Goal: Task Accomplishment & Management: Manage account settings

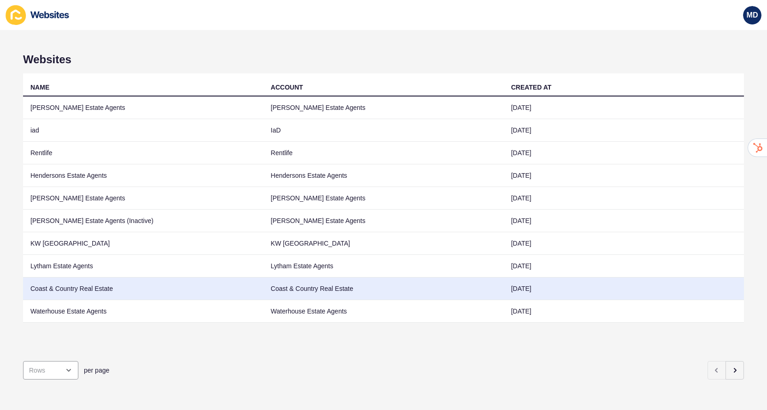
click at [123, 292] on td "Coast & Country Real Estate" at bounding box center [143, 288] width 240 height 23
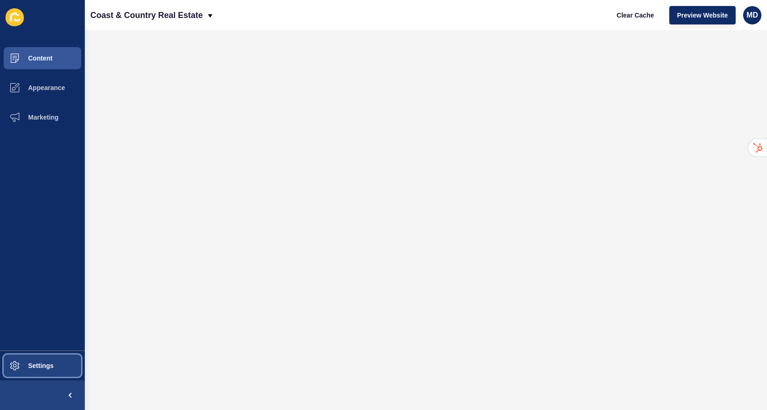
click at [50, 358] on button "Settings" at bounding box center [42, 366] width 85 height 30
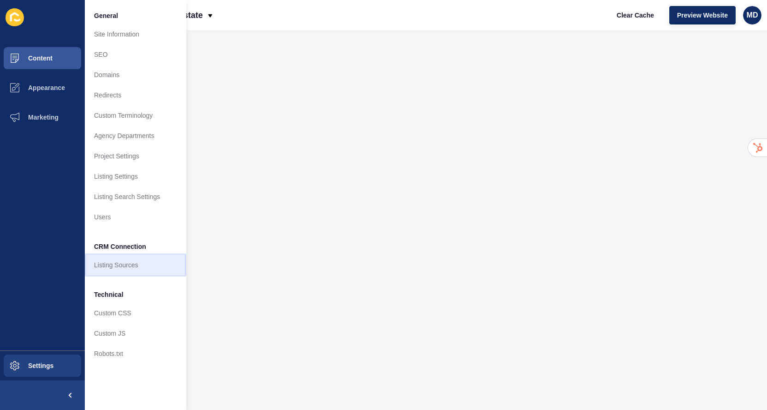
click at [136, 266] on link "Listing Sources" at bounding box center [135, 265] width 101 height 20
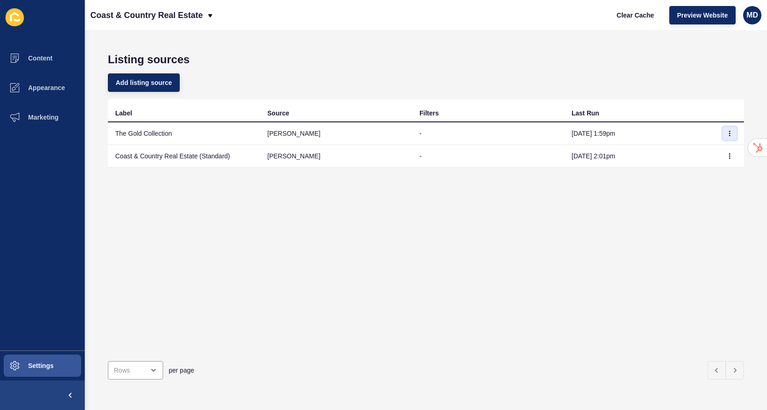
click at [733, 131] on button "button" at bounding box center [730, 133] width 14 height 13
click at [715, 148] on link "Sync now" at bounding box center [704, 152] width 65 height 20
click at [735, 161] on button "button" at bounding box center [730, 155] width 14 height 13
click at [719, 176] on link "Sync now" at bounding box center [704, 174] width 65 height 20
click at [203, 22] on div "Coast & Country Real Estate" at bounding box center [152, 15] width 124 height 23
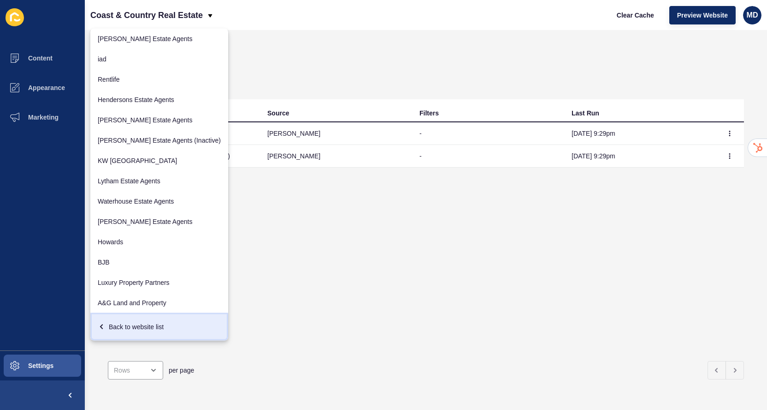
click at [124, 324] on div "Back to website list" at bounding box center [159, 326] width 123 height 17
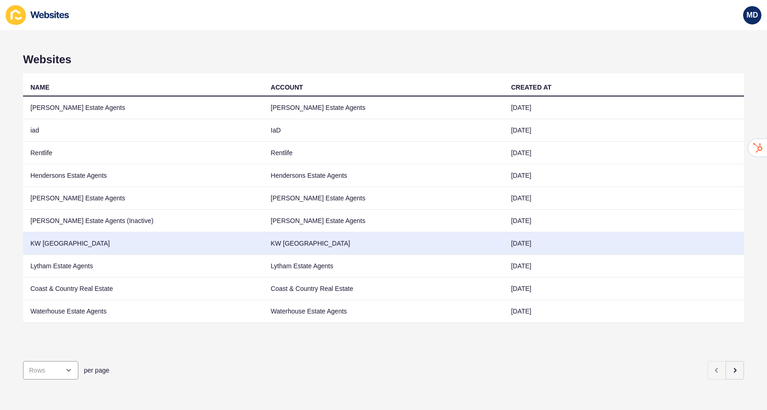
click at [266, 244] on td "KW [GEOGRAPHIC_DATA]" at bounding box center [383, 243] width 240 height 23
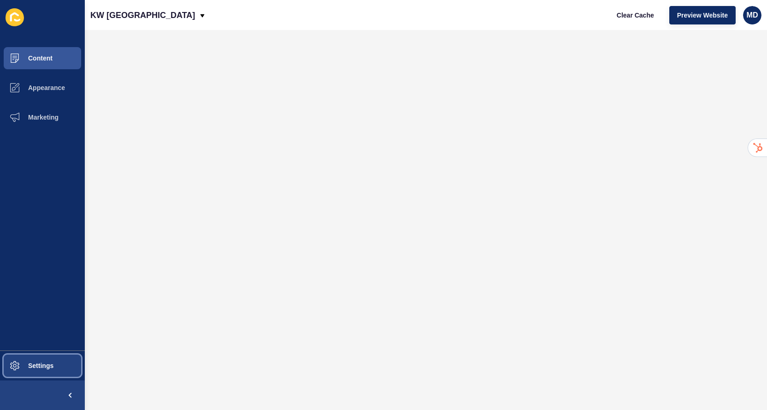
click at [25, 376] on span at bounding box center [15, 366] width 30 height 30
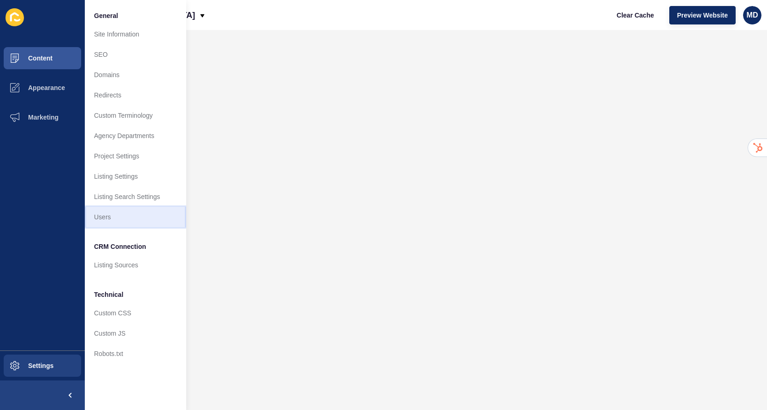
click at [127, 224] on link "Users" at bounding box center [135, 217] width 101 height 20
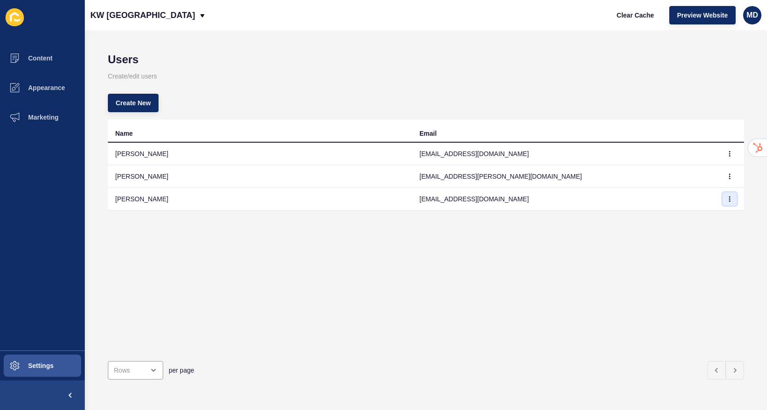
click at [733, 199] on button "button" at bounding box center [730, 198] width 14 height 13
click at [706, 235] on link "Delete" at bounding box center [704, 237] width 65 height 20
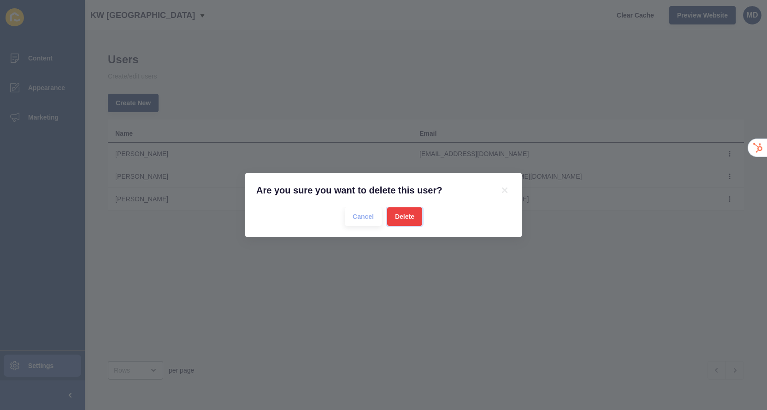
click at [409, 219] on span "Delete" at bounding box center [404, 216] width 19 height 9
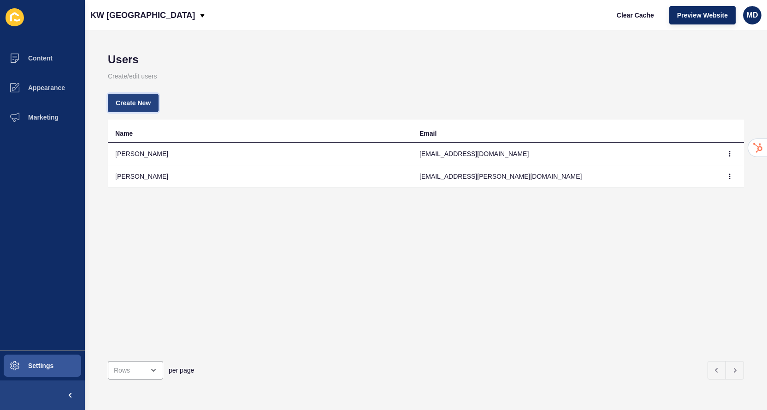
click at [155, 104] on button "Create New" at bounding box center [133, 103] width 51 height 18
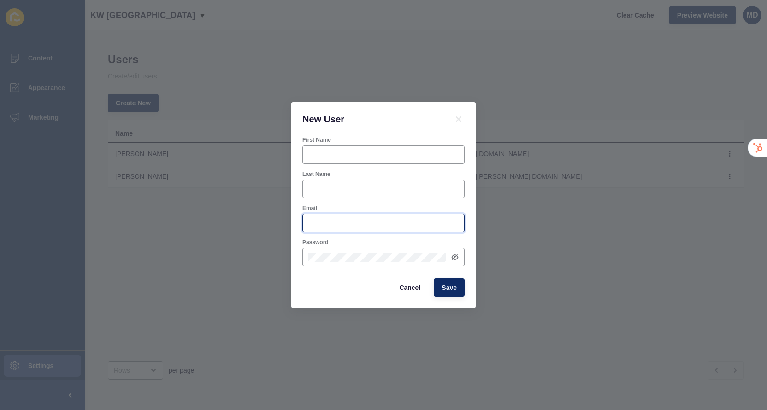
click at [312, 221] on input "Email" at bounding box center [384, 222] width 150 height 9
paste input "*irDLeZezg8iTikw"
type input "*irDLeZezg8iTikw"
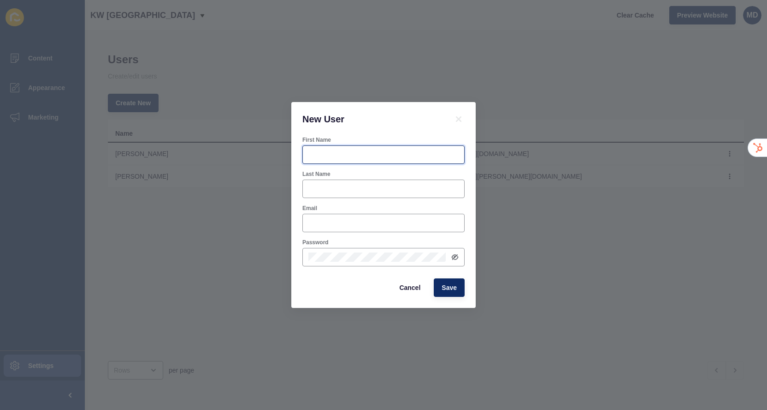
click at [323, 153] on input "First Name" at bounding box center [384, 154] width 150 height 9
type input "Bronwyn"
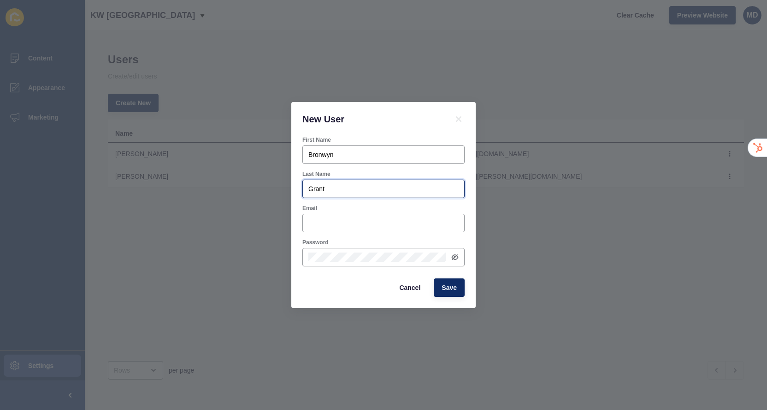
type input "Grant"
click at [321, 233] on form "First Name Bronwyn Last Name Grant Email Password Cancel Save" at bounding box center [384, 216] width 162 height 160
click at [366, 212] on div "Email" at bounding box center [384, 218] width 164 height 30
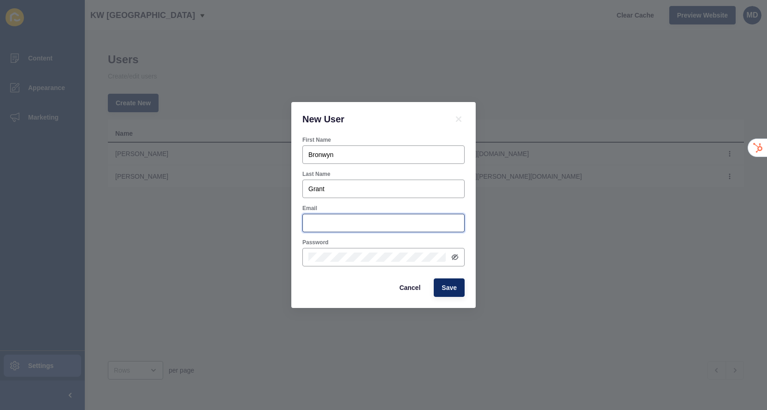
click at [359, 223] on input "Email" at bounding box center [384, 222] width 150 height 9
paste input "bronwyn.grant@kwscotland.co.uk"
type input "bronwyn.grant@kwscotland.co.uk"
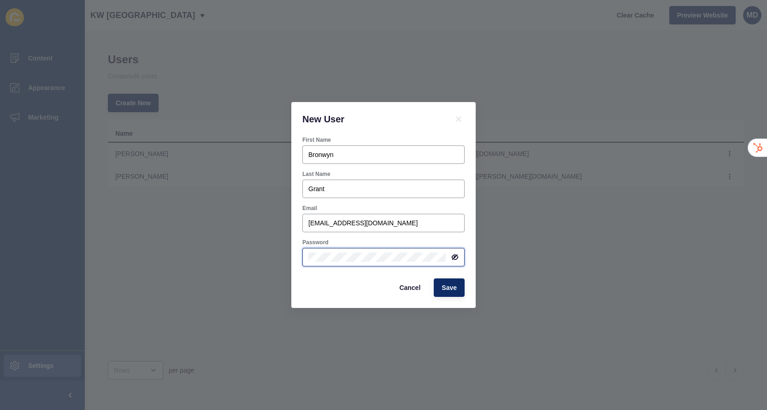
click at [345, 261] on body "New User First Name Bronwyn Last Name Grant Email bronwyn.grant@kwscotland.co.u…" at bounding box center [383, 205] width 767 height 410
click at [454, 292] on button "Save" at bounding box center [449, 287] width 31 height 18
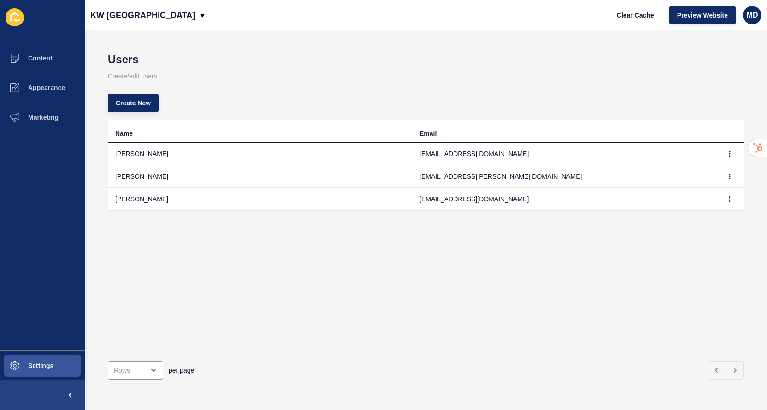
drag, startPoint x: 412, startPoint y: 205, endPoint x: 522, endPoint y: 205, distance: 109.3
click at [522, 205] on td "bronwyn.grant@kwscotland.co.uk" at bounding box center [564, 199] width 304 height 23
click at [398, 97] on div "Create New" at bounding box center [426, 102] width 636 height 33
click at [134, 18] on p "KW [GEOGRAPHIC_DATA]" at bounding box center [142, 15] width 105 height 23
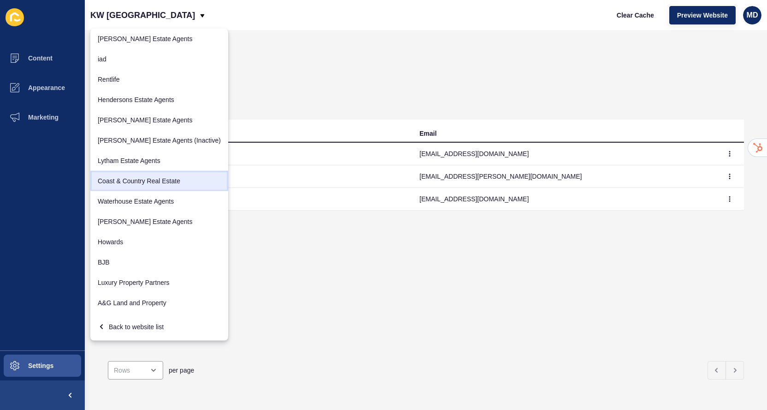
click at [132, 180] on link "Coast & Country Real Estate" at bounding box center [159, 181] width 138 height 20
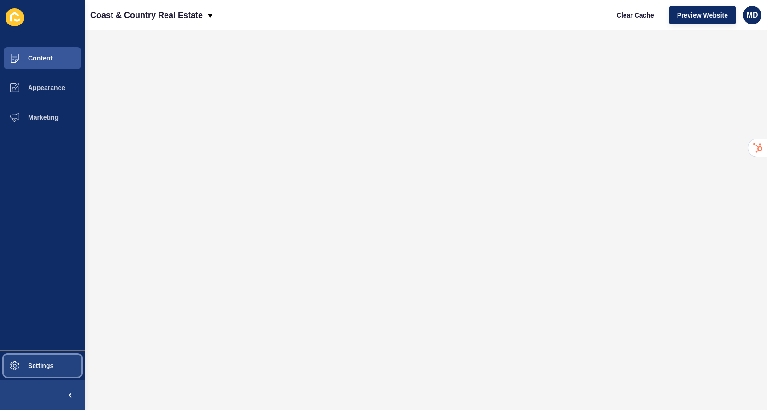
click at [32, 367] on span "Settings" at bounding box center [26, 365] width 55 height 7
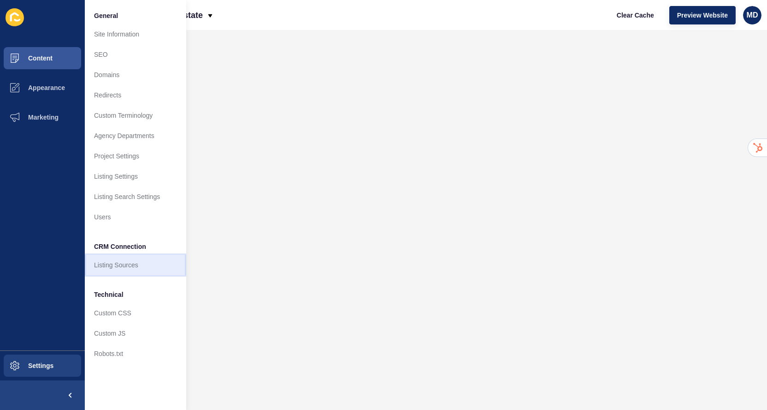
click at [128, 266] on link "Listing Sources" at bounding box center [135, 265] width 101 height 20
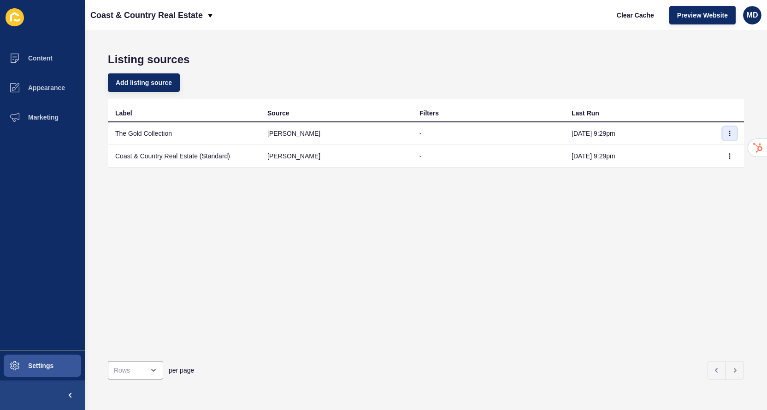
click at [729, 132] on icon "button" at bounding box center [730, 134] width 6 height 6
click at [711, 154] on link "Sync now" at bounding box center [704, 152] width 65 height 20
click at [736, 157] on button "button" at bounding box center [730, 155] width 14 height 13
click at [720, 173] on link "Sync now" at bounding box center [704, 174] width 65 height 20
